Goal: Task Accomplishment & Management: Manage account settings

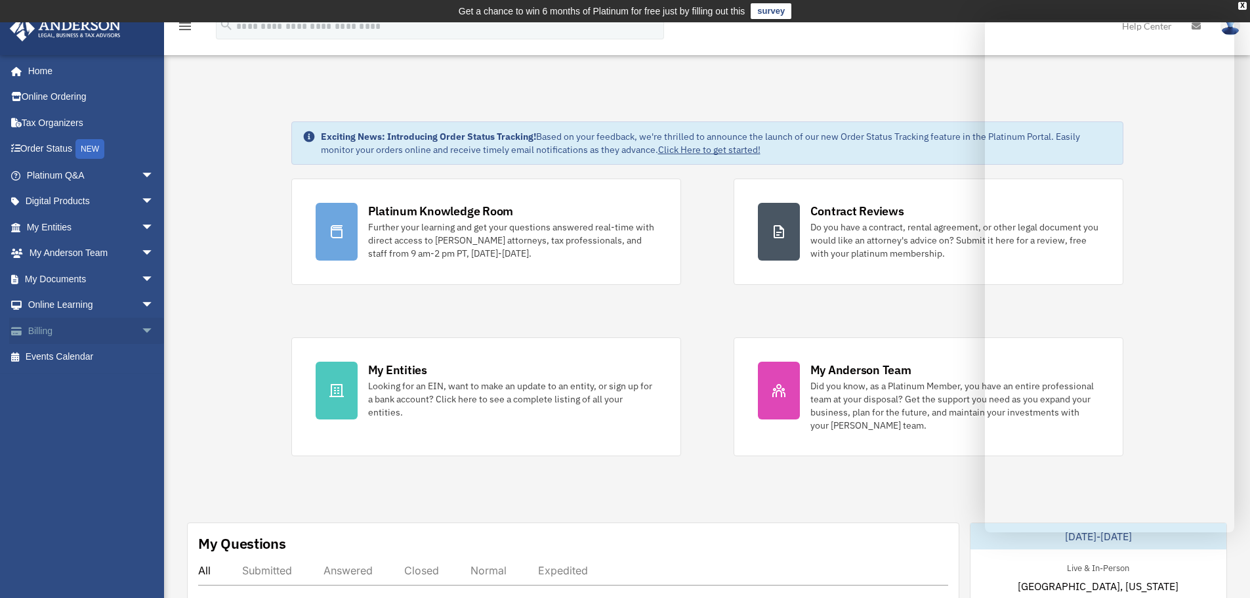
click at [94, 329] on link "Billing arrow_drop_down" at bounding box center [91, 331] width 165 height 26
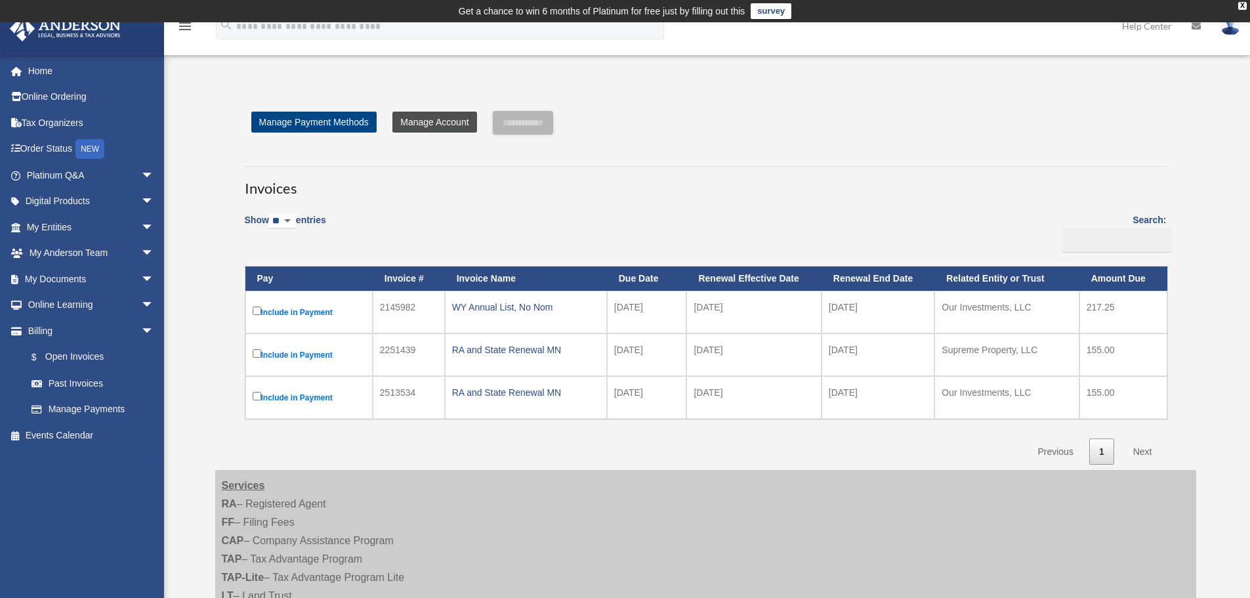
click at [428, 118] on link "Manage Account" at bounding box center [434, 122] width 84 height 21
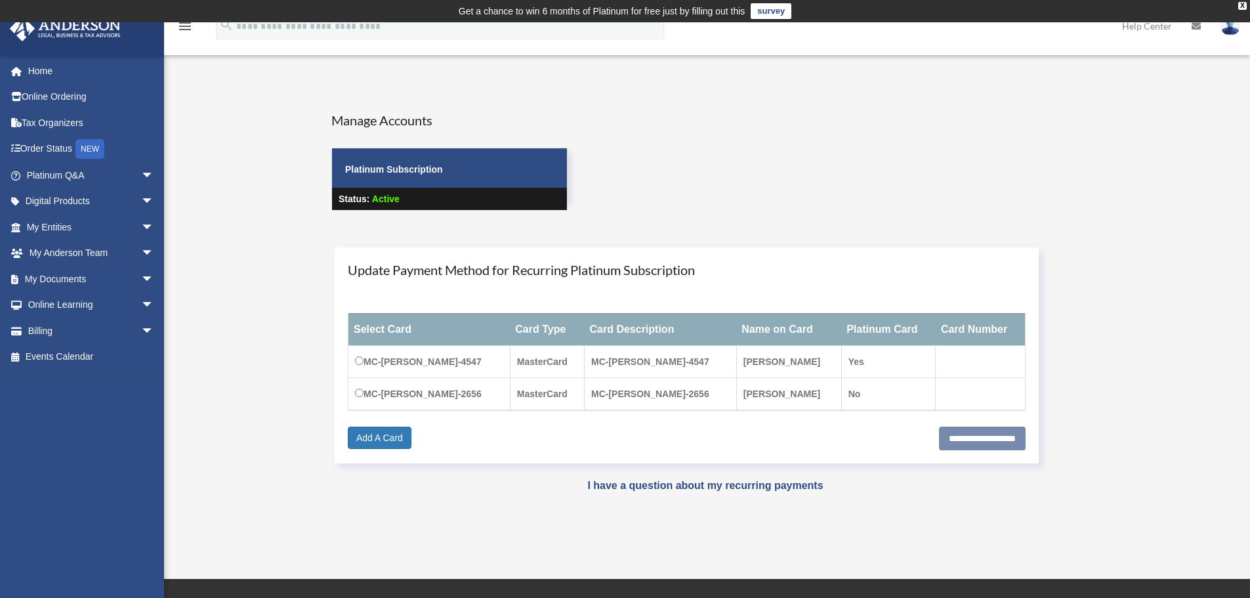
click at [1227, 26] on img at bounding box center [1230, 25] width 20 height 19
click at [1012, 58] on link "My Profile" at bounding box center [1033, 61] width 131 height 27
